Goal: Task Accomplishment & Management: Complete application form

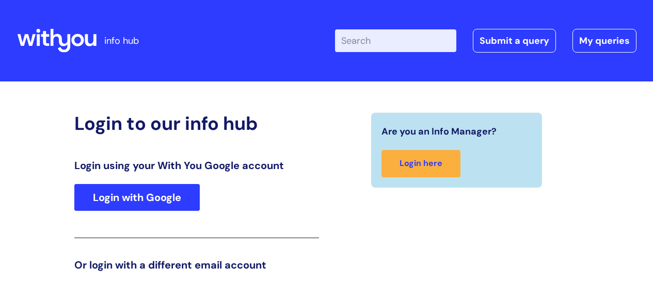
scroll to position [157, 0]
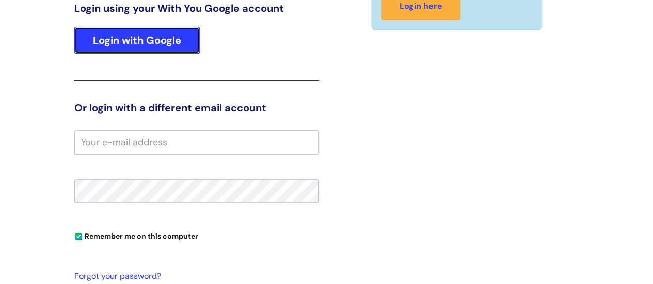
drag, startPoint x: 186, startPoint y: 38, endPoint x: 205, endPoint y: 37, distance: 19.1
click at [186, 38] on link "Login with Google" at bounding box center [136, 40] width 125 height 27
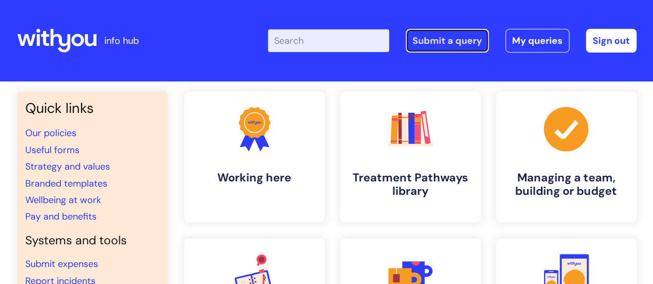
click at [445, 37] on link "Submit a query" at bounding box center [447, 41] width 83 height 24
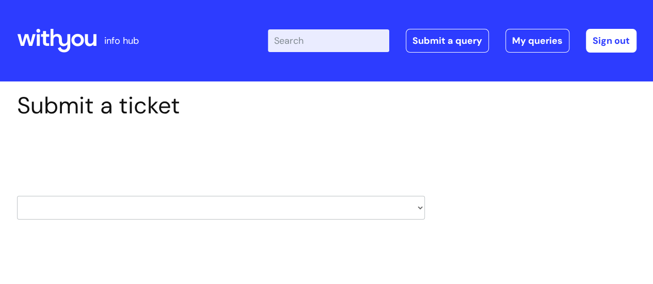
click at [276, 205] on select "HR / People IT and Support Clinical Drug Alerts Finance Accounts Data Support T…" at bounding box center [221, 208] width 408 height 24
select select "data_support_team"
click at [17, 196] on select "HR / People IT and Support Clinical Drug Alerts Finance Accounts Data Support T…" at bounding box center [221, 208] width 408 height 24
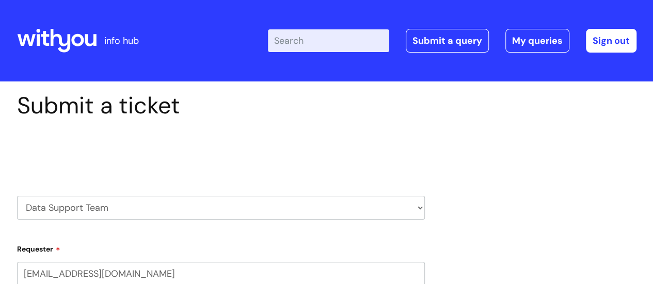
select select "80004286527"
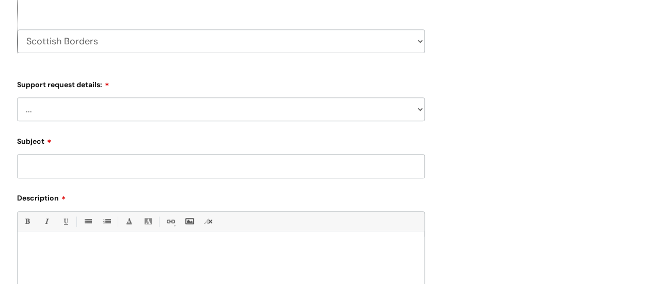
scroll to position [310, 0]
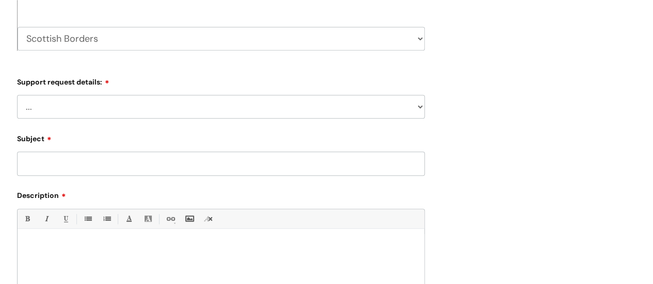
click at [117, 107] on select "... My enquiry relates to Nebula My enquiry relates to Halo My enquiry relates …" at bounding box center [221, 107] width 408 height 24
select select "My enquiry relates to Nebula"
click at [17, 95] on select "... My enquiry relates to Nebula My enquiry relates to Halo My enquiry relates …" at bounding box center [221, 107] width 408 height 24
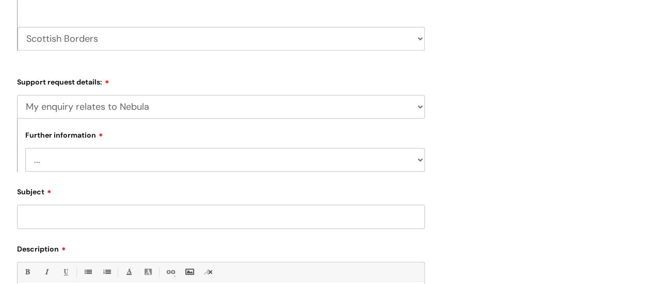
click at [473, 130] on div "Submit a ticket Select issue type HR / People IT and Support Clinical Drug Aler…" at bounding box center [326, 119] width 635 height 675
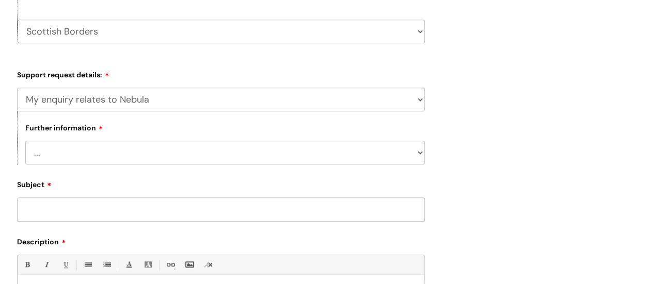
scroll to position [465, 0]
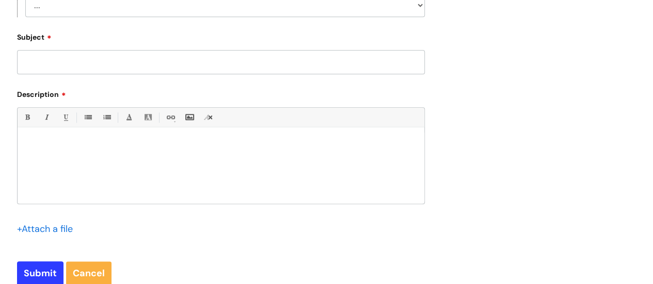
click at [274, 14] on select "... I need to delete an event I've got an issue or have found a fault I have an…" at bounding box center [225, 5] width 400 height 24
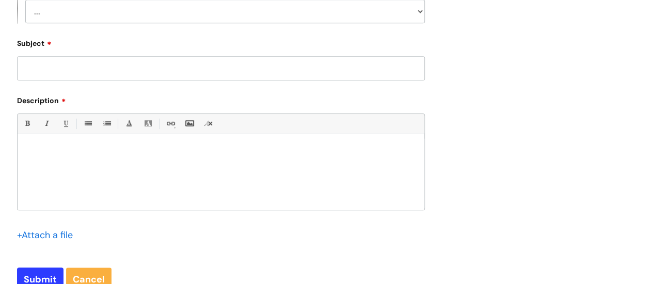
select select "I'd like to make a change"
click at [25, 0] on select "... I need to delete an event I've got an issue or have found a fault I have an…" at bounding box center [225, 11] width 400 height 24
click at [155, 71] on input "Subject" at bounding box center [221, 68] width 408 height 24
type input "N"
type input "restricted record query"
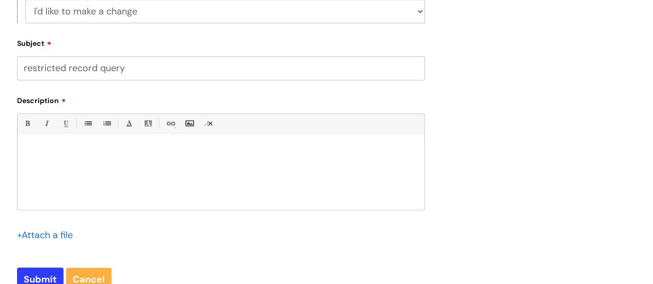
click at [125, 155] on p at bounding box center [220, 151] width 391 height 9
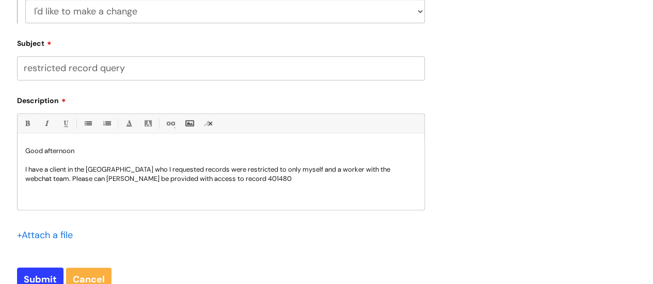
click at [183, 182] on p "I have a client in the Borders who I requested records were restricted to only …" at bounding box center [220, 174] width 391 height 19
click at [181, 180] on p "I have a client in the Borders who I requested records were restricted to only …" at bounding box center [220, 174] width 391 height 19
click at [324, 184] on div "Good afternoon I have a client in the Borders who I requested records were rest…" at bounding box center [221, 174] width 407 height 71
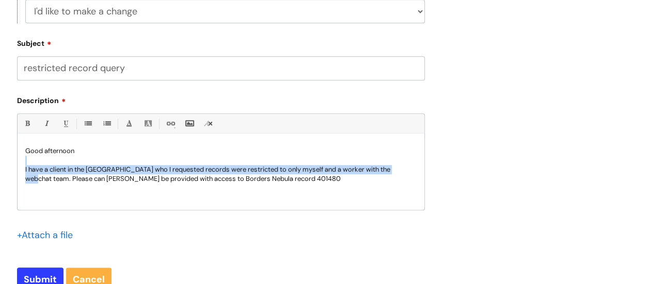
drag, startPoint x: 401, startPoint y: 173, endPoint x: 62, endPoint y: 157, distance: 339.0
click at [62, 157] on div "Good afternoon I have a client in the Borders who I requested records were rest…" at bounding box center [221, 174] width 407 height 71
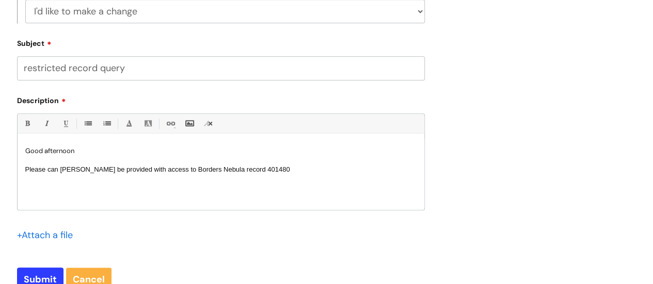
click at [275, 167] on p "Please can Alain Saum be provided with access to Borders Nebula record 401480" at bounding box center [220, 169] width 391 height 9
click at [246, 175] on div "Good afternoon Please can Alain Saum be provided with access to Borders Nebula …" at bounding box center [221, 174] width 407 height 71
click at [289, 167] on p "Please can Alain Saum be provided with access to Borders Nebula record HW 401480" at bounding box center [220, 169] width 391 height 9
click at [31, 272] on input "Submit" at bounding box center [40, 280] width 46 height 24
type input "Please Wait..."
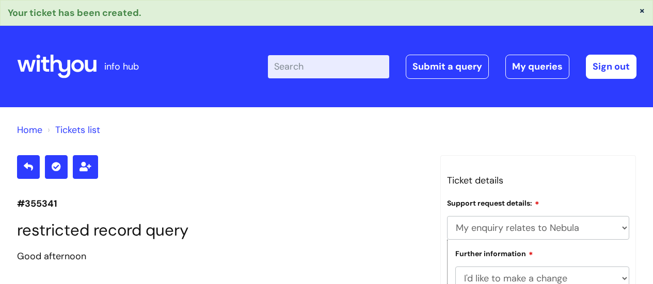
select select "My enquiry relates to Nebula"
select select "I'd like to make a change"
